Goal: Transaction & Acquisition: Purchase product/service

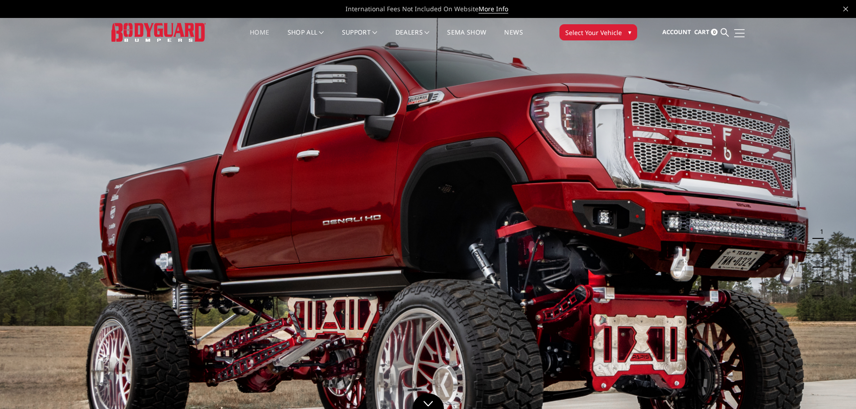
click at [739, 34] on link at bounding box center [738, 32] width 13 height 9
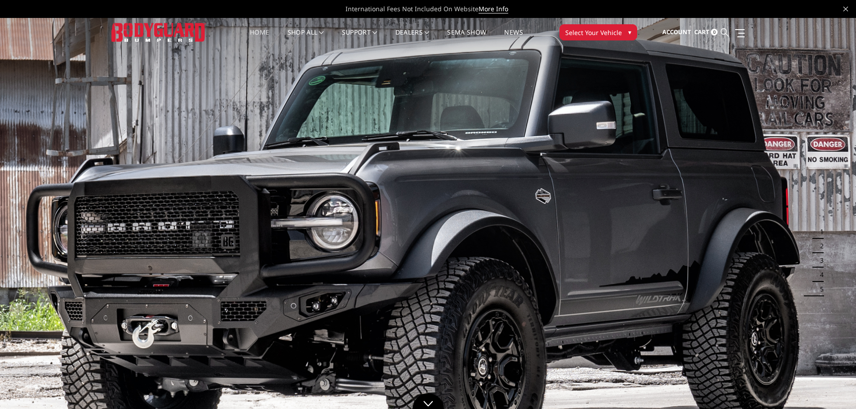
click at [724, 32] on icon at bounding box center [725, 32] width 8 height 8
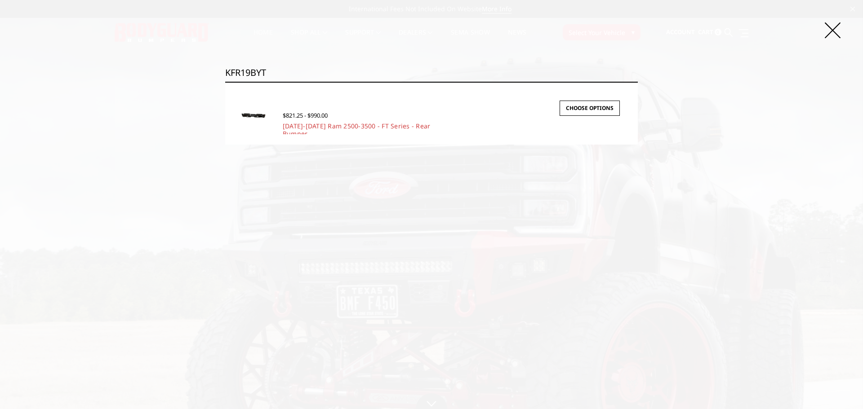
type input "KFR19BYT"
click at [638, 82] on input "Search" at bounding box center [638, 82] width 0 height 0
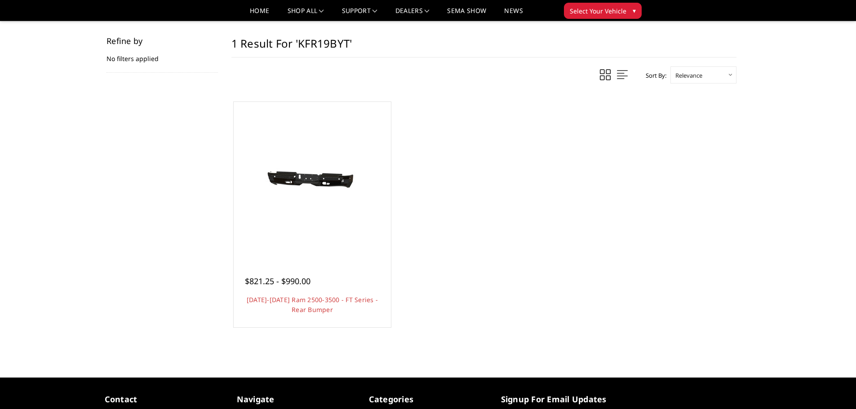
scroll to position [180, 0]
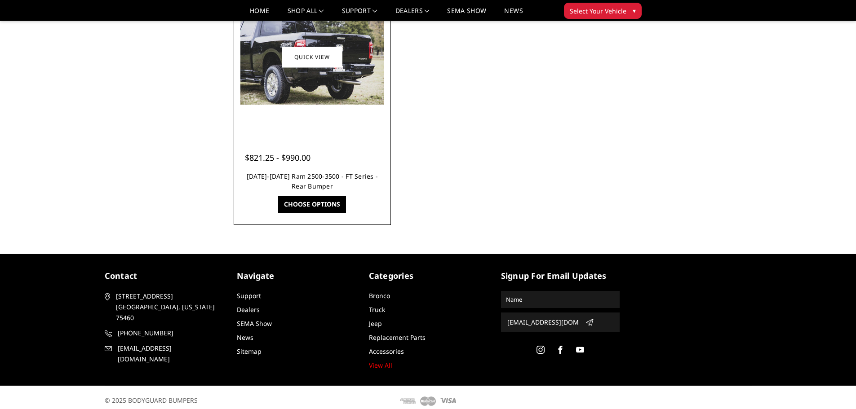
click at [306, 182] on link "[DATE]-[DATE] Ram 2500-3500 - FT Series - Rear Bumper" at bounding box center [312, 181] width 131 height 18
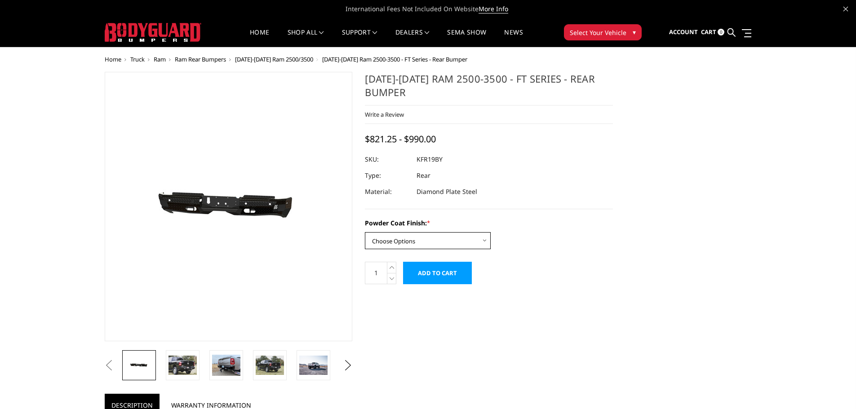
click at [486, 243] on select "Choose Options Bare Metal Gloss Black Powder Coat Textured Black Powder Coat" at bounding box center [428, 240] width 126 height 17
click at [481, 237] on select "Choose Options Bare Metal Gloss Black Powder Coat Textured Black Powder Coat" at bounding box center [428, 240] width 126 height 17
select select "3416"
click at [365, 232] on select "Choose Options Bare Metal Gloss Black Powder Coat Textured Black Powder Coat" at bounding box center [428, 240] width 126 height 17
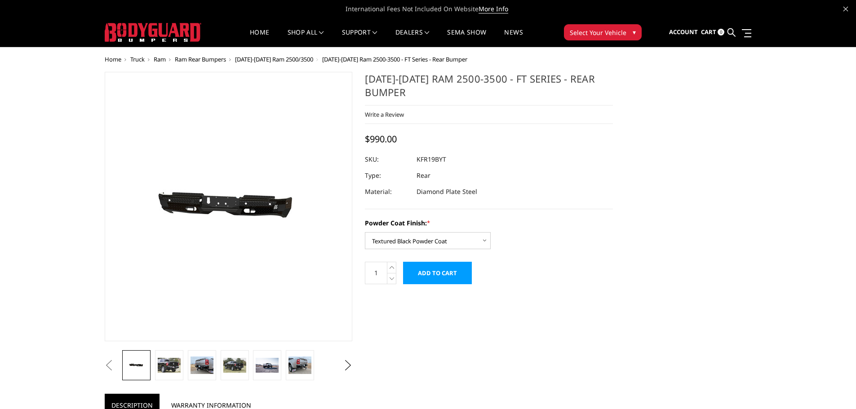
click at [441, 279] on input "Add to Cart" at bounding box center [437, 273] width 69 height 22
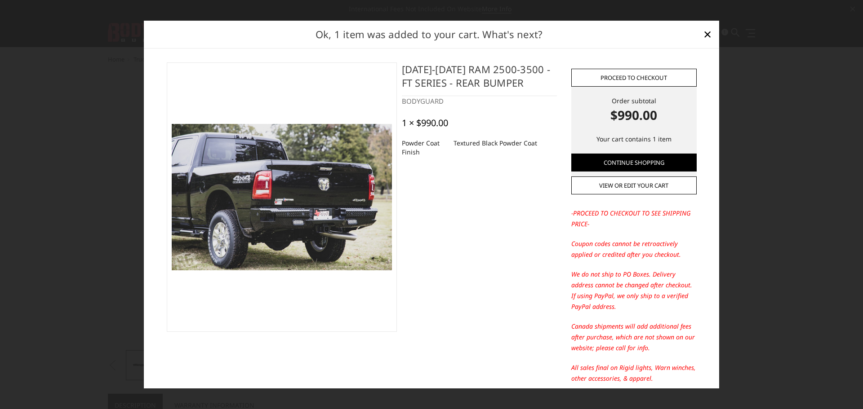
click at [649, 75] on link "Proceed to checkout" at bounding box center [633, 78] width 125 height 18
